Goal: Information Seeking & Learning: Learn about a topic

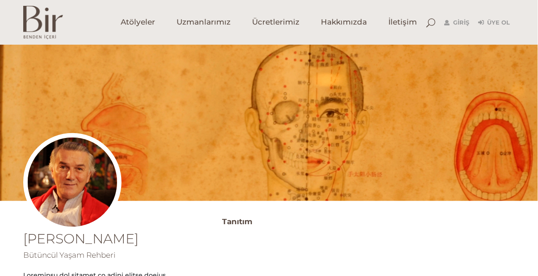
click at [287, 21] on span "Ücretlerimiz" at bounding box center [275, 22] width 47 height 10
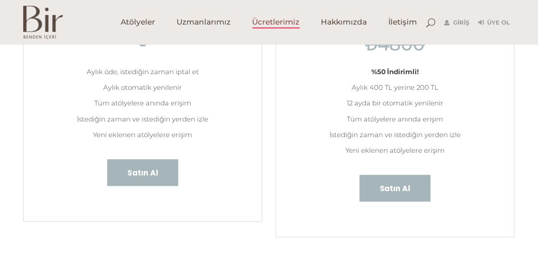
scroll to position [174, 0]
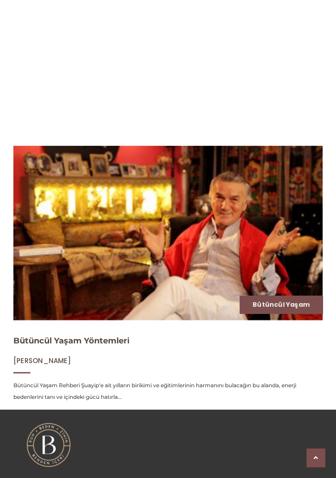
scroll to position [564, 0]
